Goal: Information Seeking & Learning: Learn about a topic

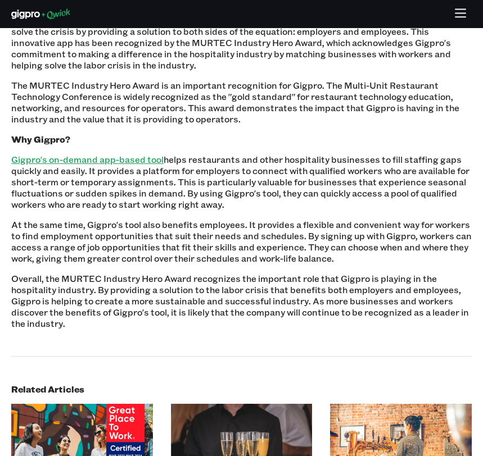
scroll to position [646, 0]
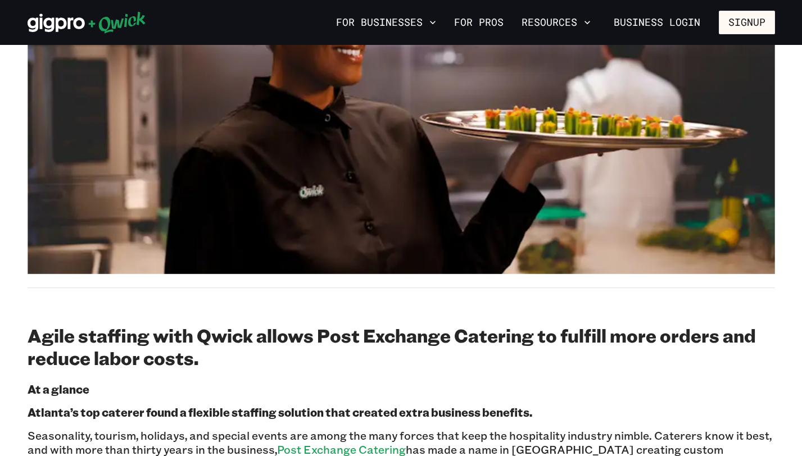
scroll to position [145, 0]
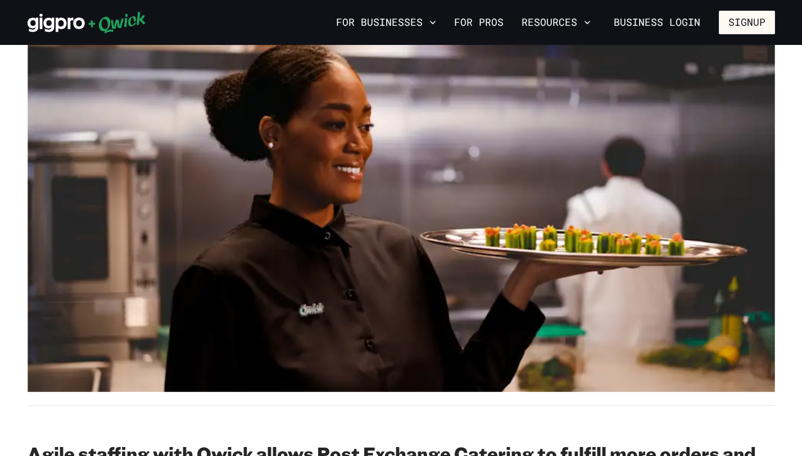
scroll to position [157, 0]
